Goal: Information Seeking & Learning: Learn about a topic

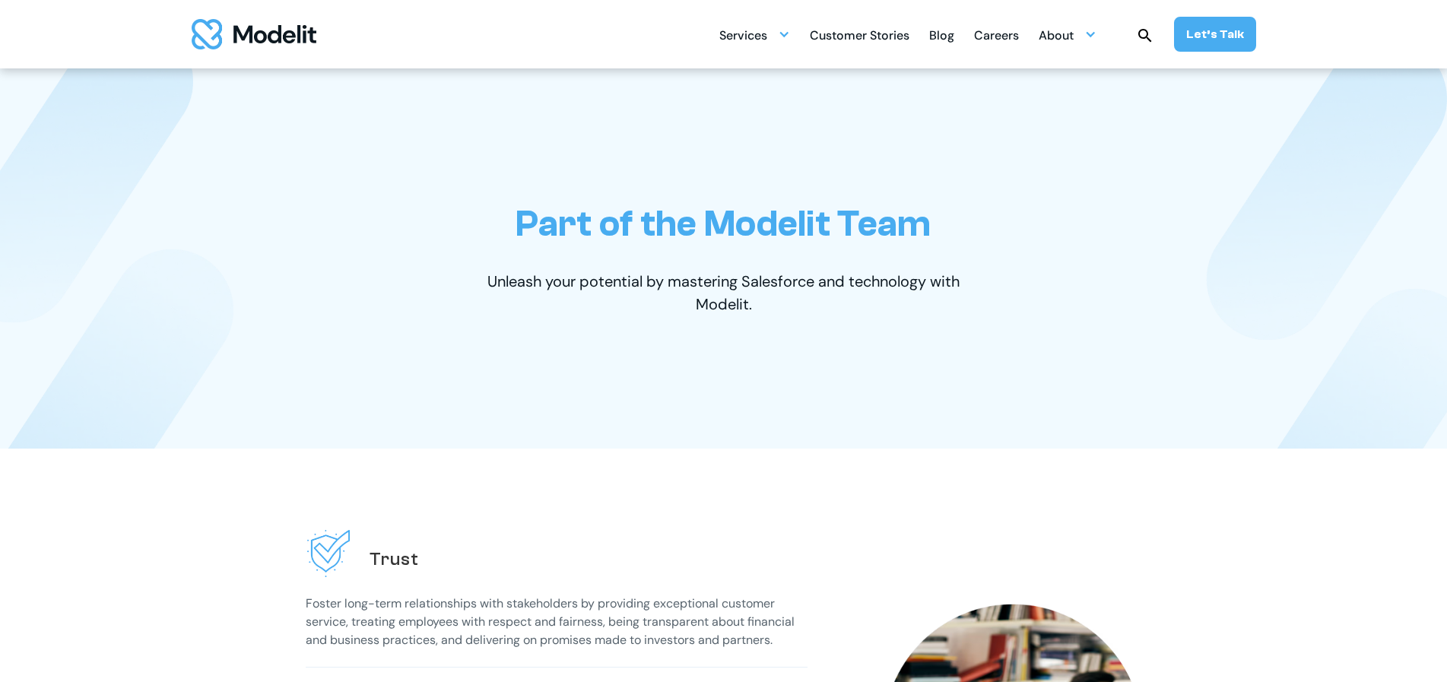
click at [989, 40] on div "Careers" at bounding box center [996, 37] width 45 height 30
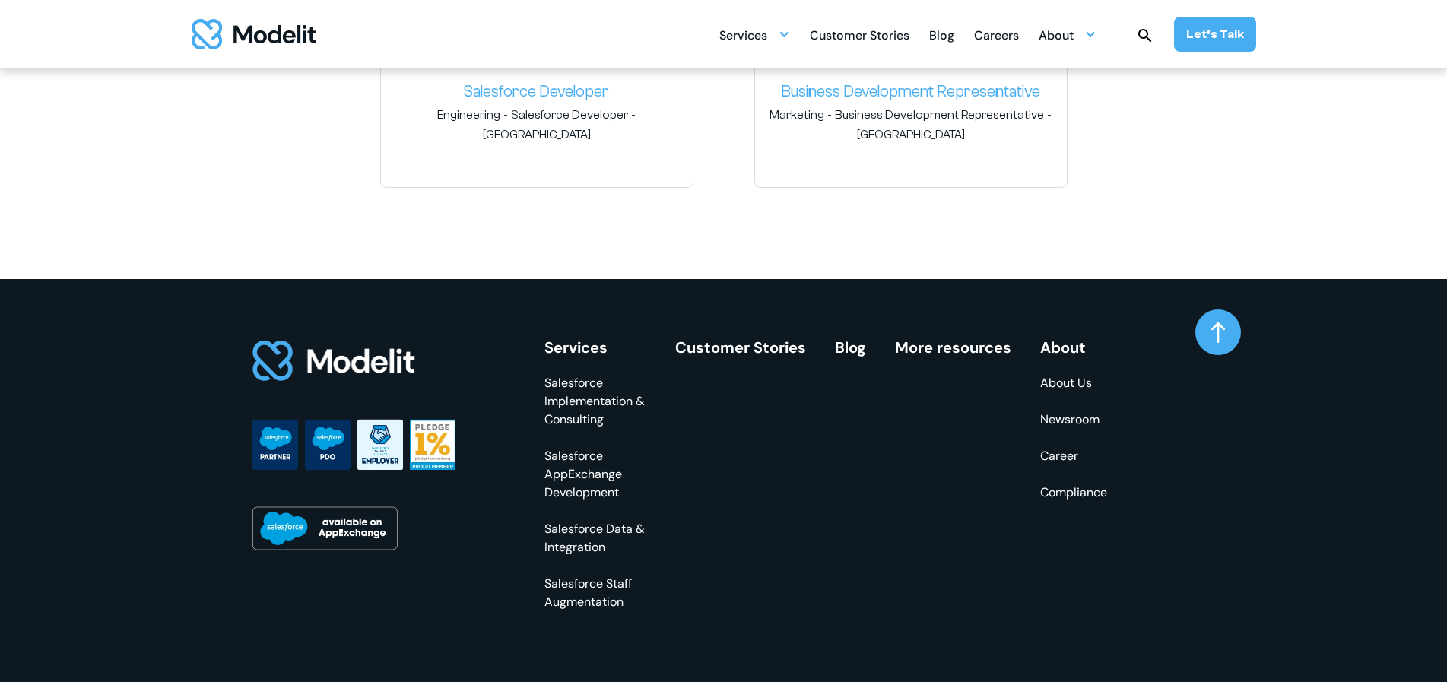
scroll to position [2642, 0]
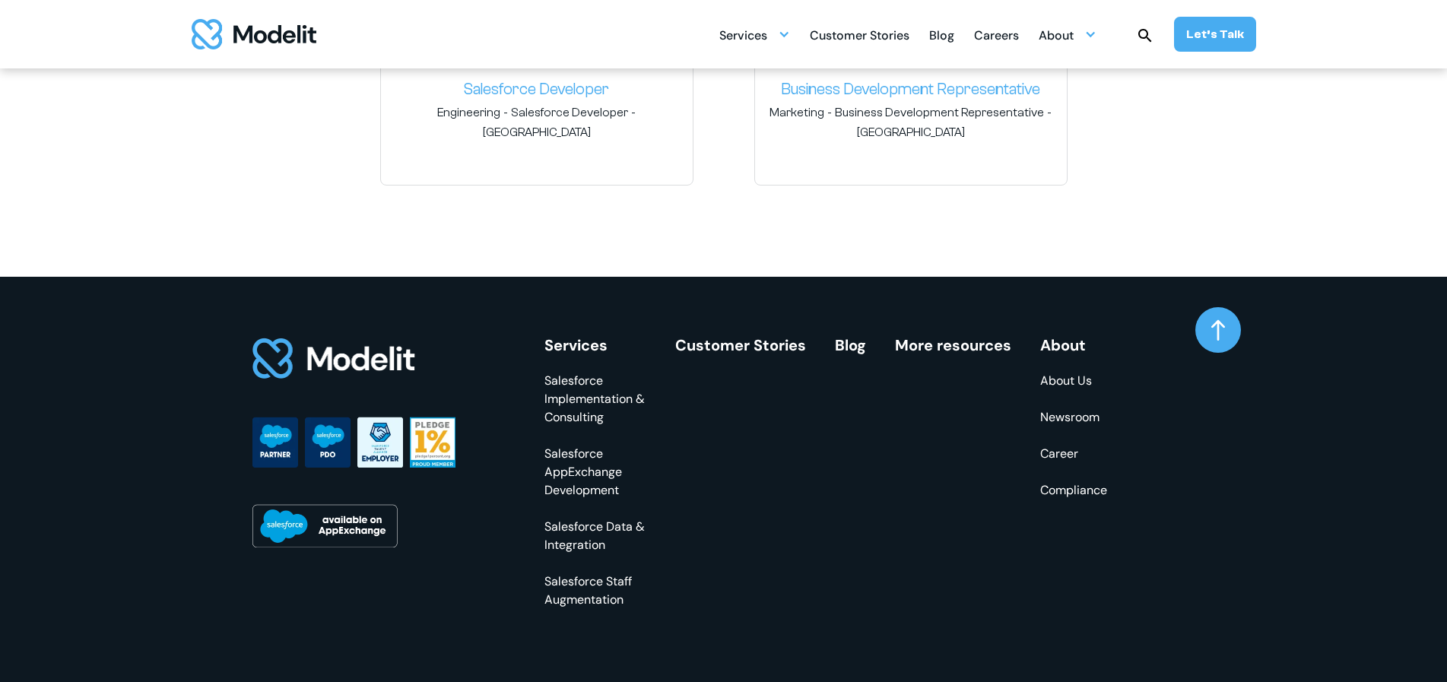
click at [1075, 385] on link "About Us" at bounding box center [1073, 381] width 67 height 18
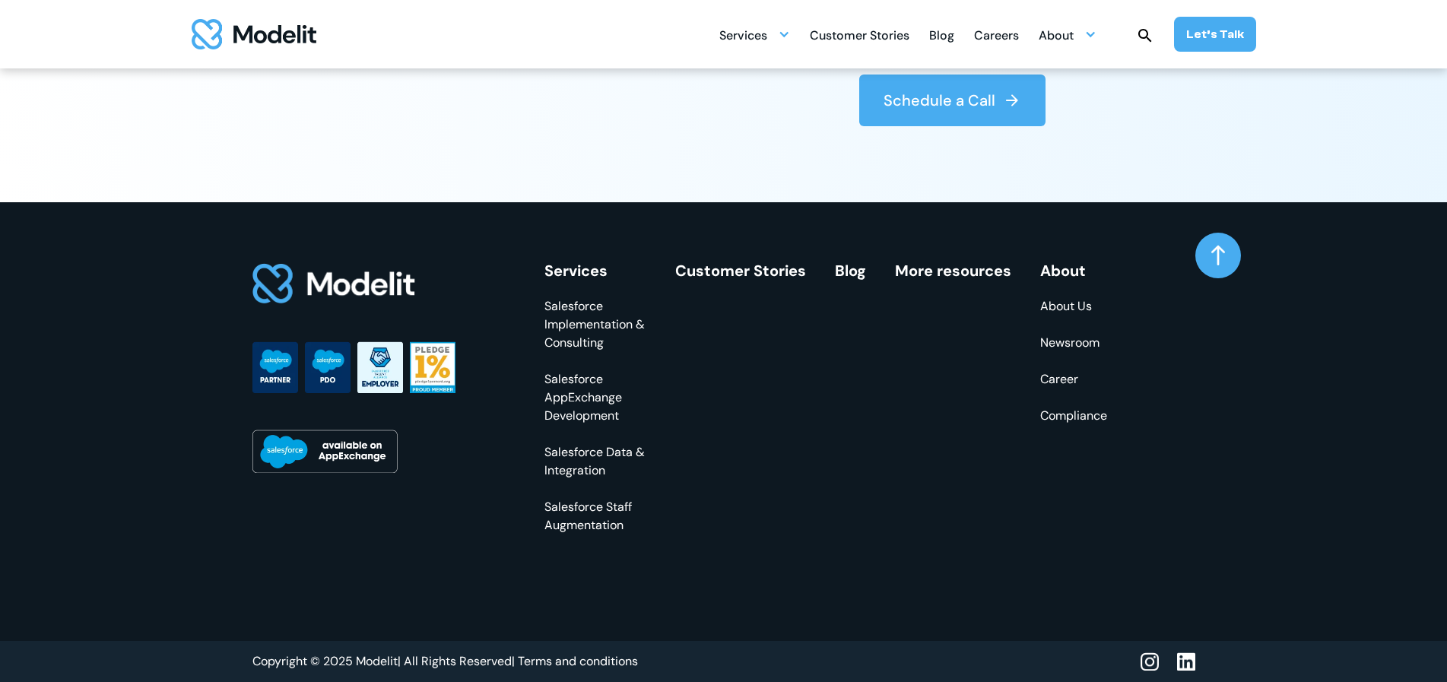
scroll to position [4354, 0]
click at [1190, 668] on img at bounding box center [1186, 661] width 18 height 19
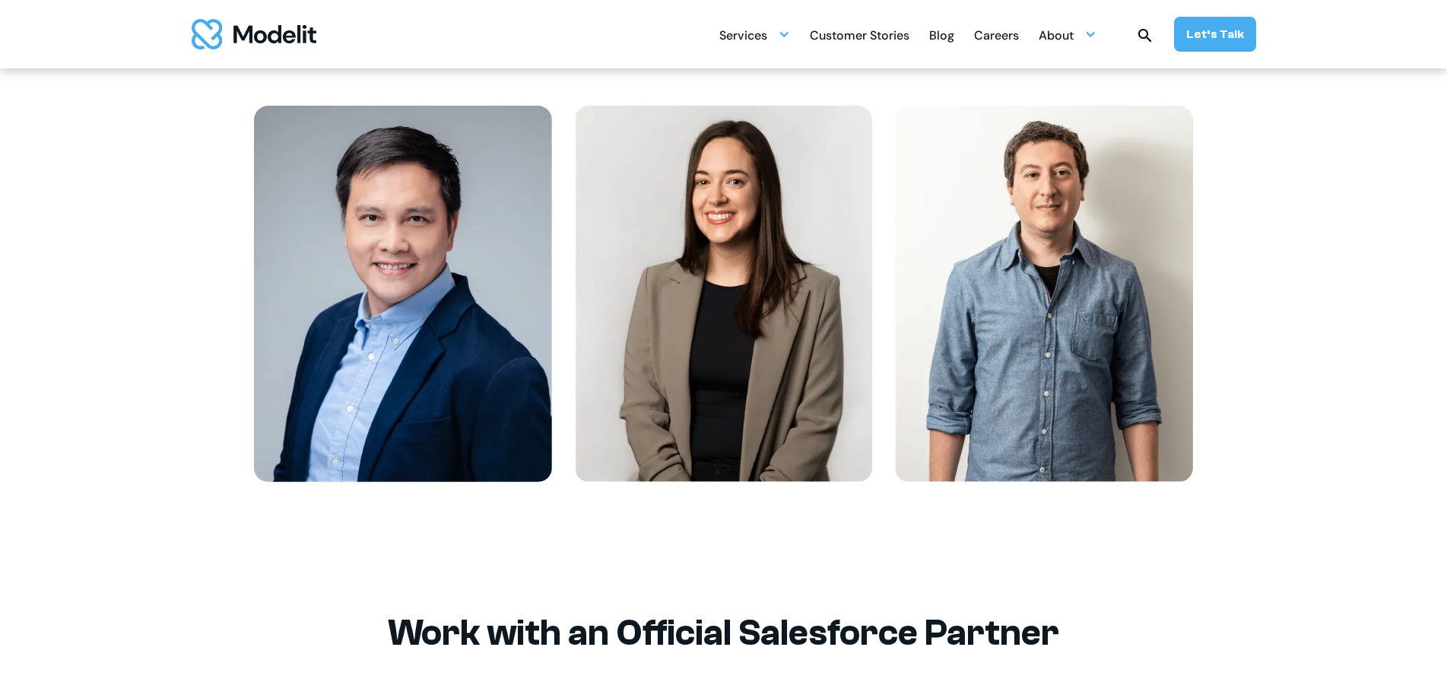
scroll to position [1916, 0]
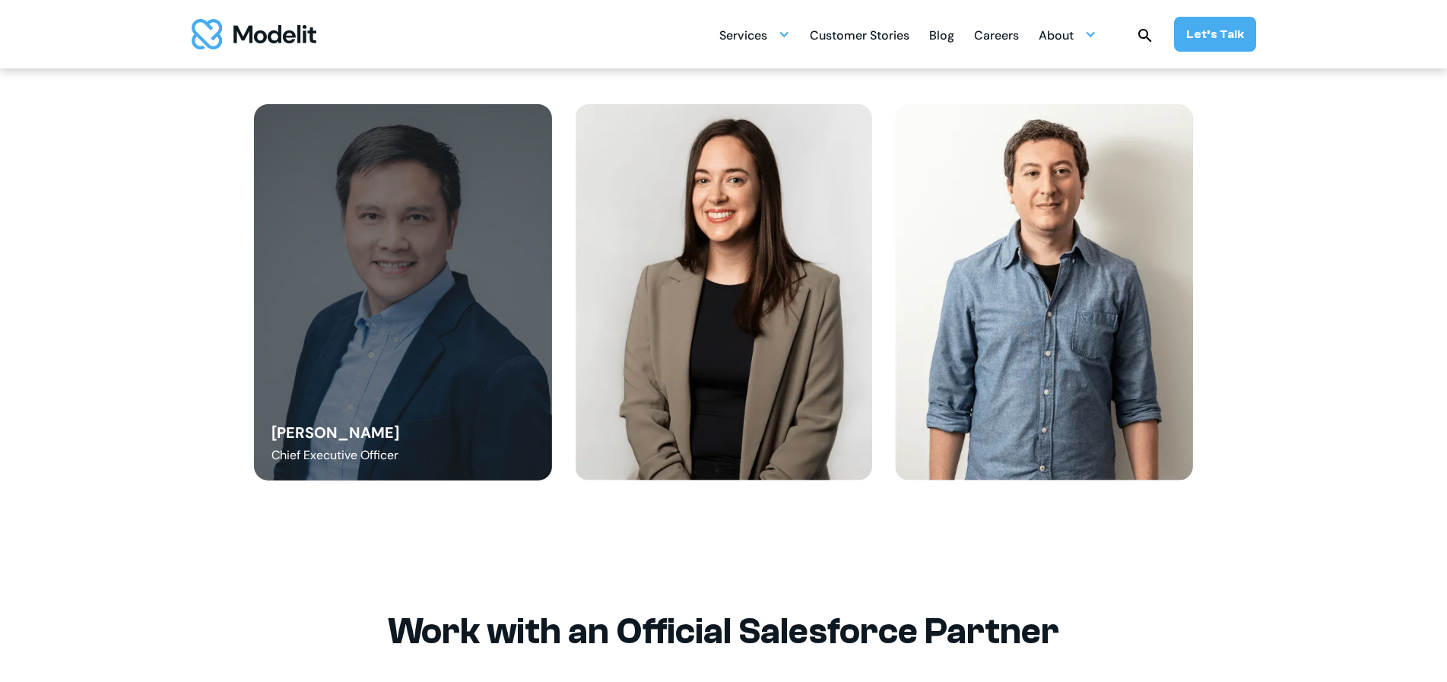
click at [476, 286] on div "Danny Tang Chief Executive Officer" at bounding box center [403, 292] width 298 height 377
click at [323, 453] on div "Chief Executive Officer" at bounding box center [334, 455] width 127 height 18
click at [313, 440] on div "Danny Tang" at bounding box center [335, 432] width 128 height 21
click at [313, 439] on div "Danny Tang" at bounding box center [335, 432] width 128 height 21
click at [394, 280] on div "Danny Tang Chief Executive Officer" at bounding box center [403, 292] width 298 height 377
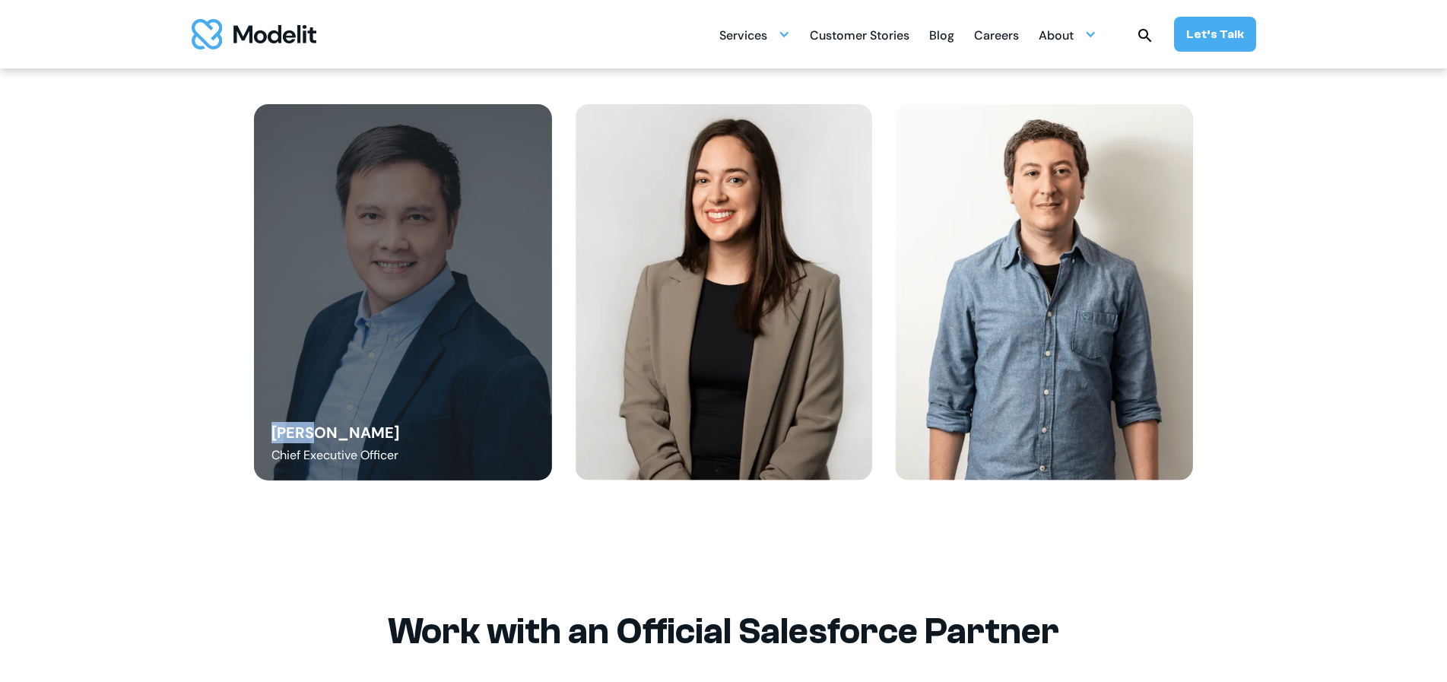
click at [387, 194] on div "Danny Tang Chief Executive Officer" at bounding box center [403, 292] width 298 height 377
click at [387, 195] on div "Danny Tang Chief Executive Officer" at bounding box center [403, 292] width 298 height 377
